Goal: Find specific page/section: Find specific page/section

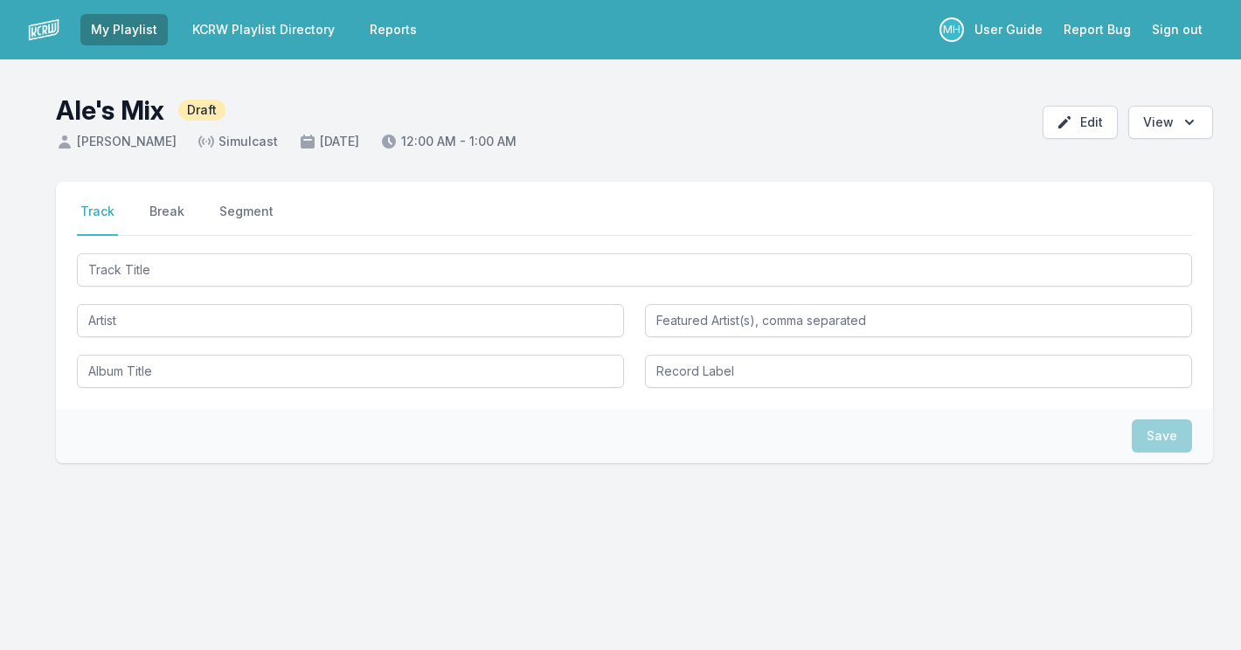
click at [40, 23] on img at bounding box center [43, 29] width 31 height 31
click at [244, 30] on link "KCRW Playlist Directory" at bounding box center [263, 29] width 163 height 31
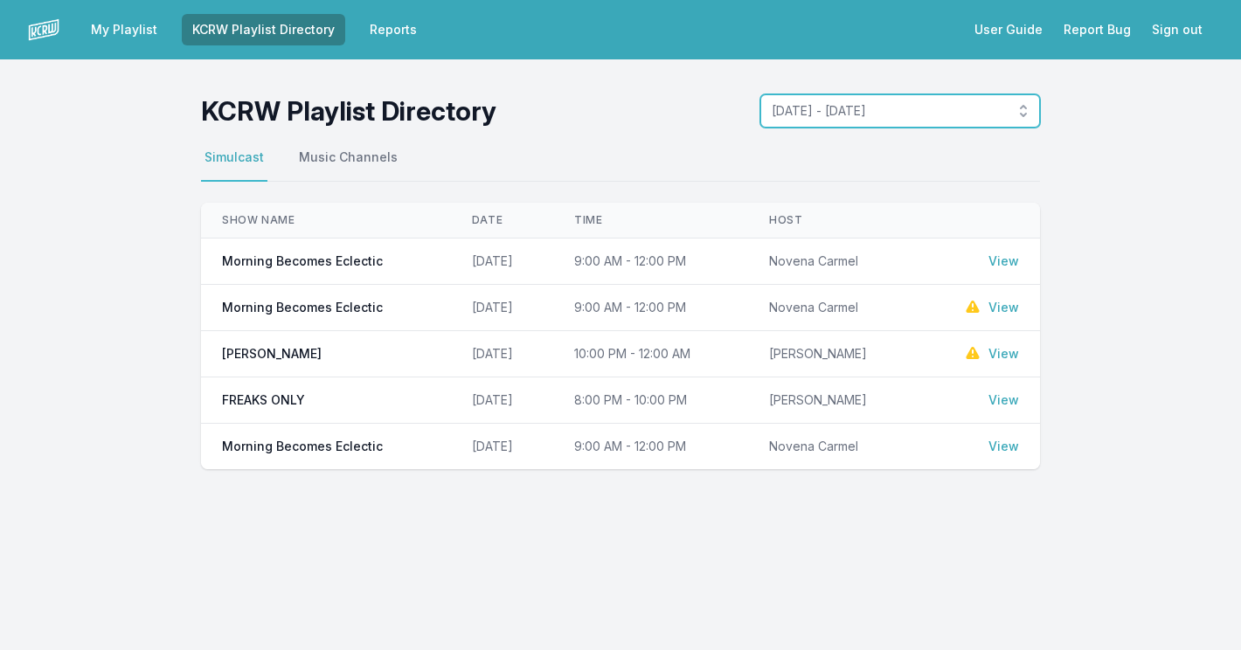
click at [903, 111] on span "[DATE] - [DATE]" at bounding box center [888, 110] width 232 height 17
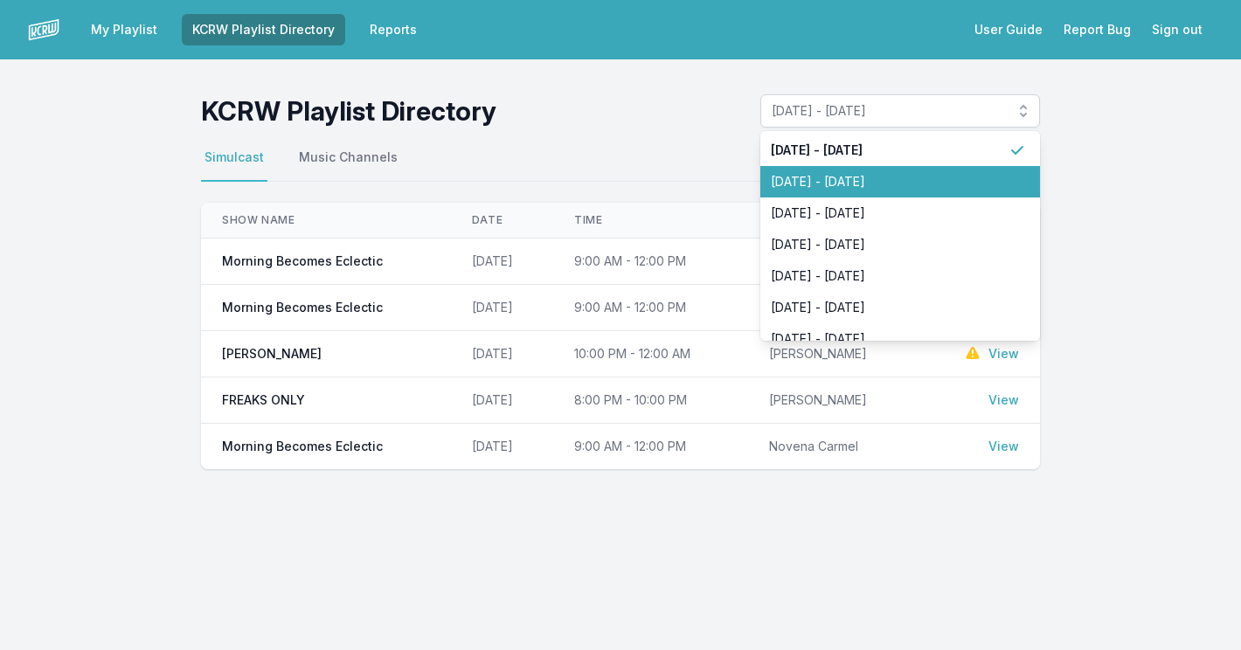
click at [892, 174] on span "[DATE] - [DATE]" at bounding box center [890, 181] width 238 height 17
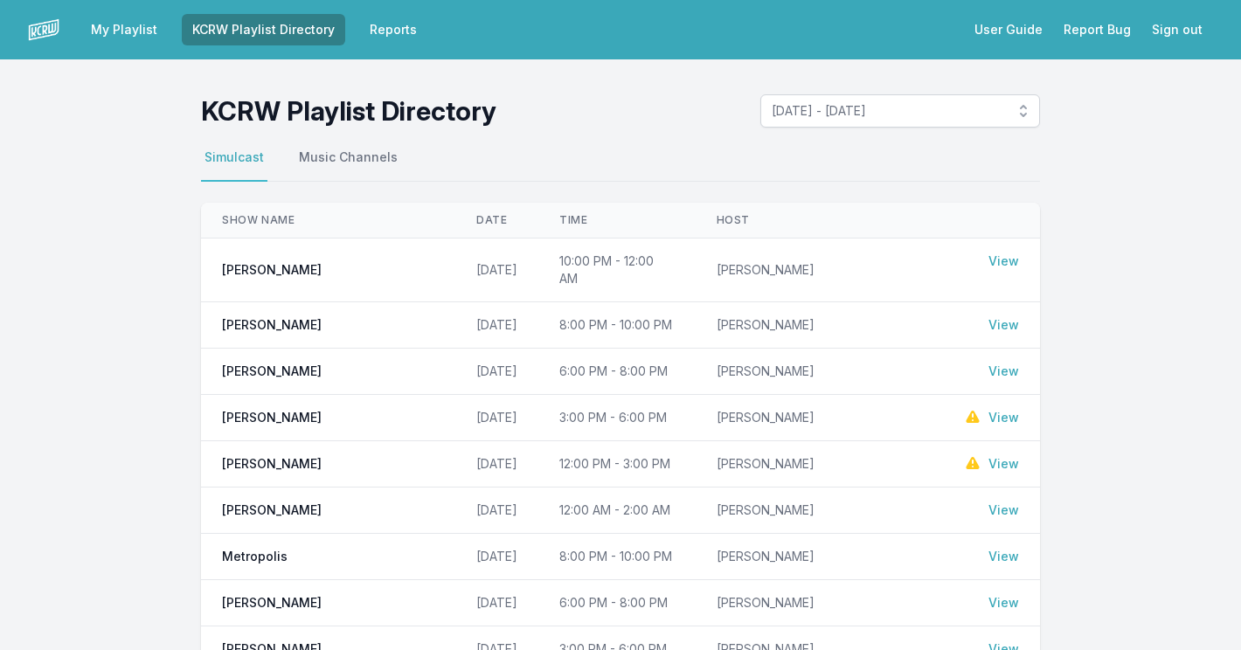
click at [1004, 548] on link "View" at bounding box center [1003, 556] width 31 height 17
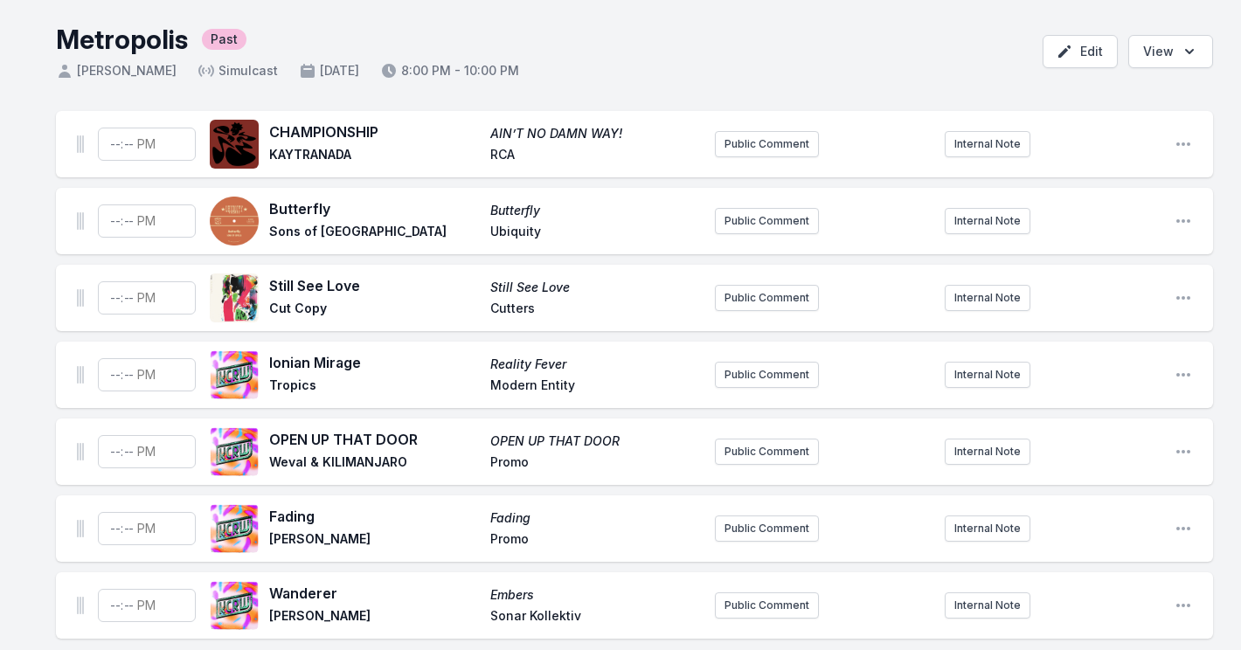
scroll to position [72, 0]
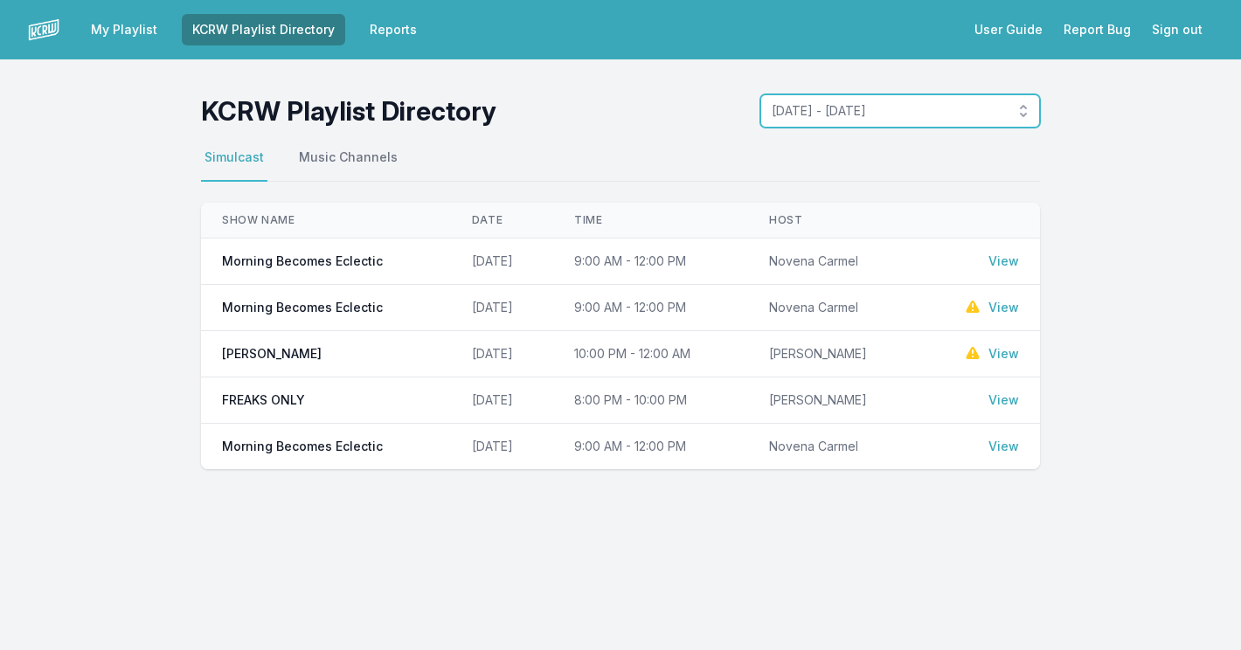
click at [826, 108] on span "[DATE] - [DATE]" at bounding box center [888, 110] width 232 height 17
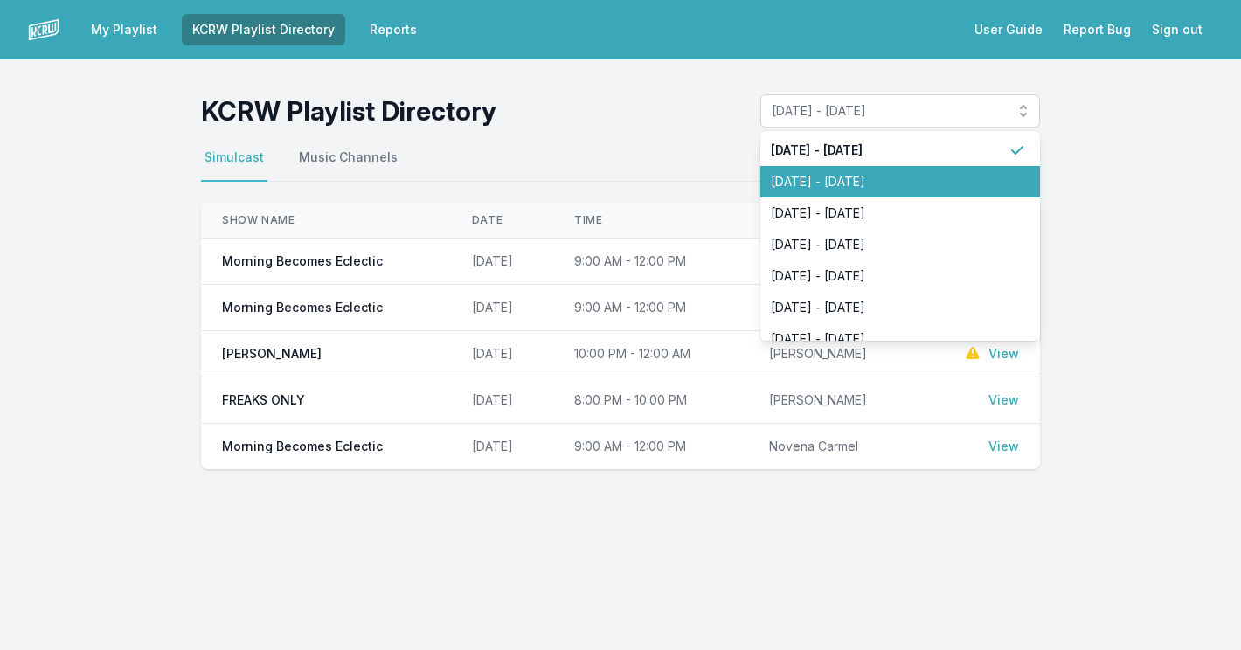
click at [819, 184] on span "[DATE] - [DATE]" at bounding box center [890, 181] width 238 height 17
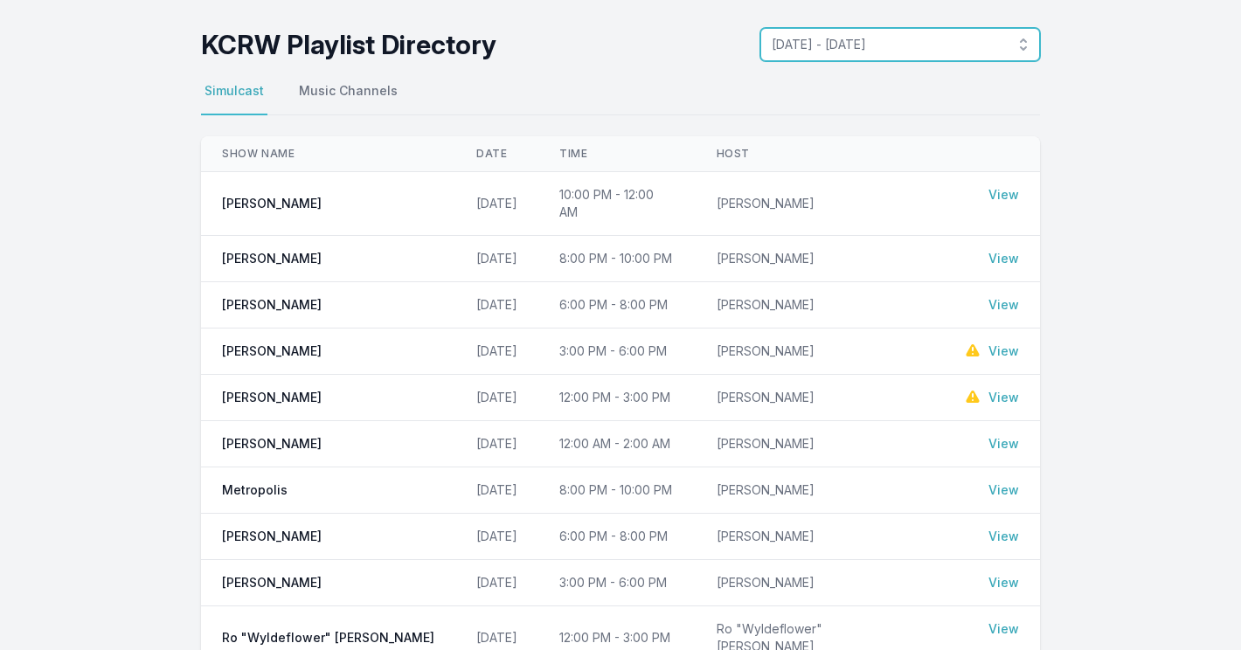
scroll to position [69, 0]
